Goal: Transaction & Acquisition: Download file/media

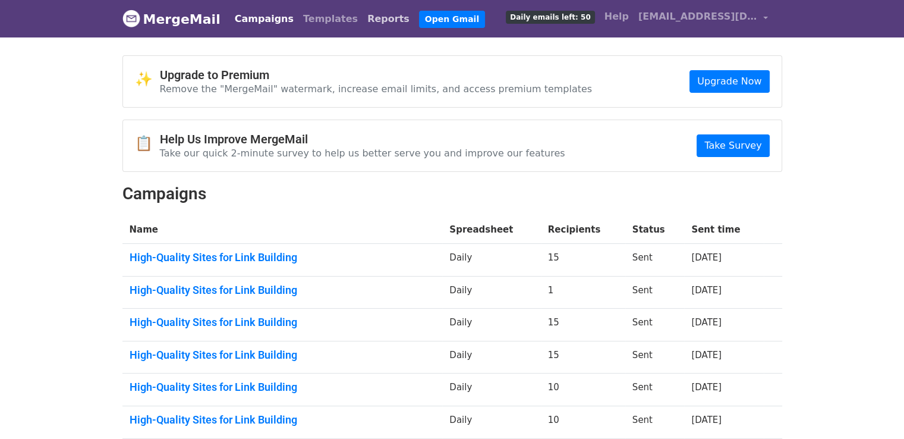
click at [363, 22] on link "Reports" at bounding box center [389, 19] width 52 height 24
click at [373, 20] on link "Reports" at bounding box center [389, 19] width 52 height 24
click at [365, 19] on link "Reports" at bounding box center [389, 19] width 52 height 24
click at [363, 18] on link "Reports" at bounding box center [389, 19] width 52 height 24
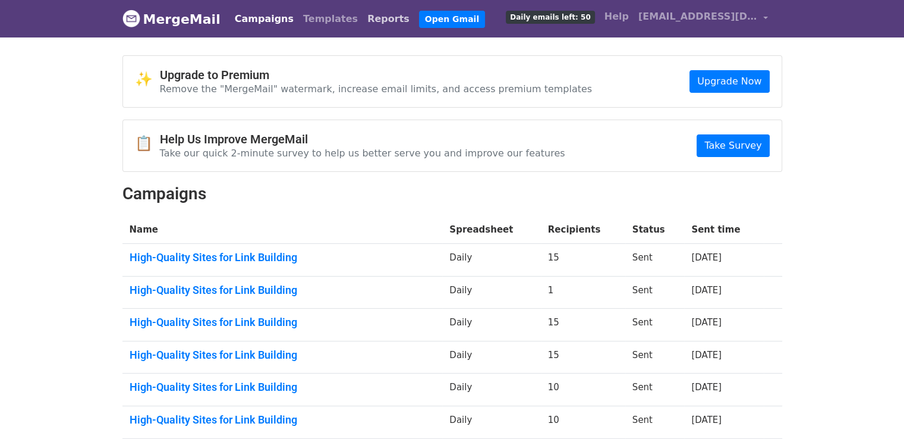
click at [363, 19] on link "Reports" at bounding box center [389, 19] width 52 height 24
click at [363, 17] on link "Reports" at bounding box center [389, 19] width 52 height 24
click at [364, 19] on link "Reports" at bounding box center [389, 19] width 52 height 24
click at [363, 21] on link "Reports" at bounding box center [389, 19] width 52 height 24
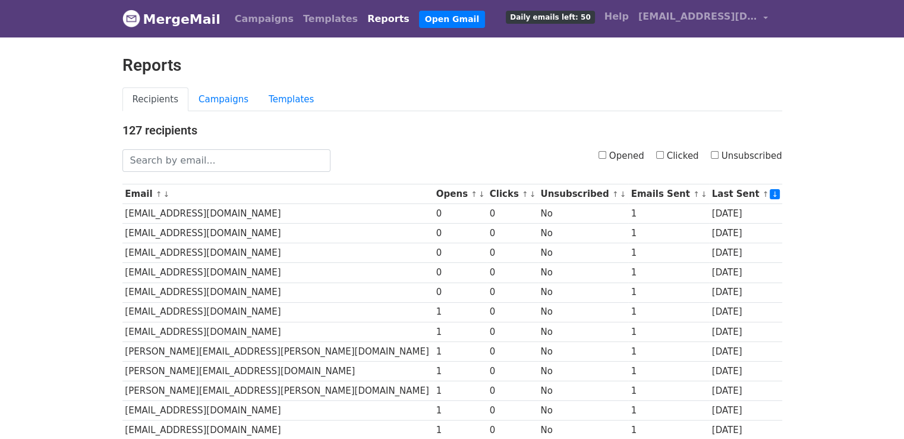
click at [623, 153] on label "Opened" at bounding box center [622, 156] width 46 height 14
click at [607, 153] on input "Opened" at bounding box center [603, 155] width 8 height 8
checkbox input "true"
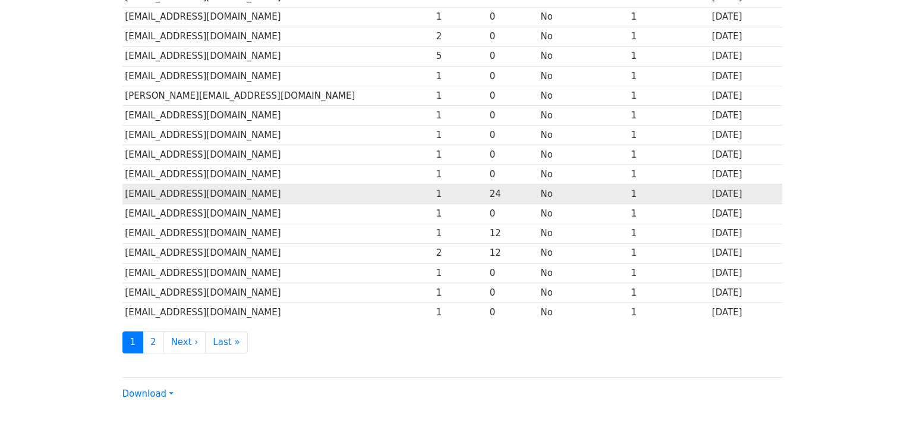
scroll to position [525, 0]
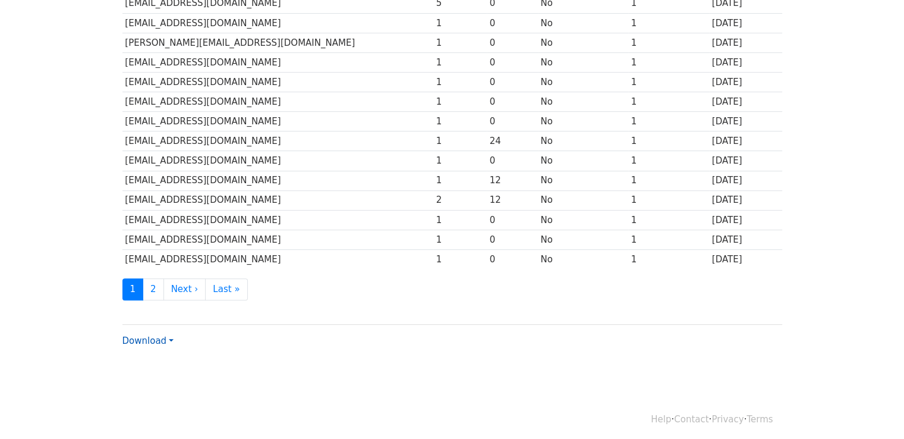
click at [145, 338] on link "Download" at bounding box center [147, 340] width 51 height 11
click at [146, 373] on link "Excel" at bounding box center [170, 382] width 94 height 19
